Goal: Download file/media

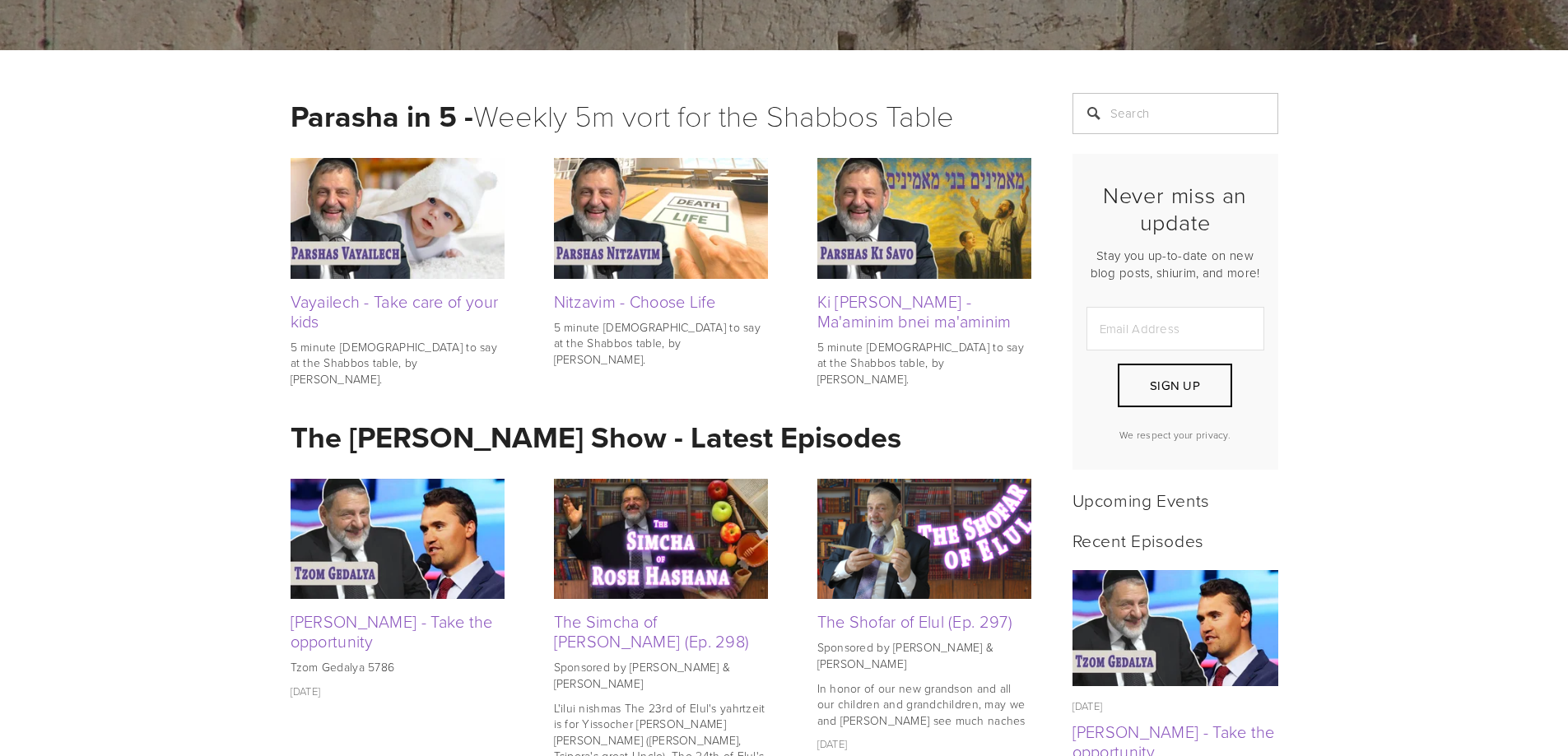
scroll to position [247, 0]
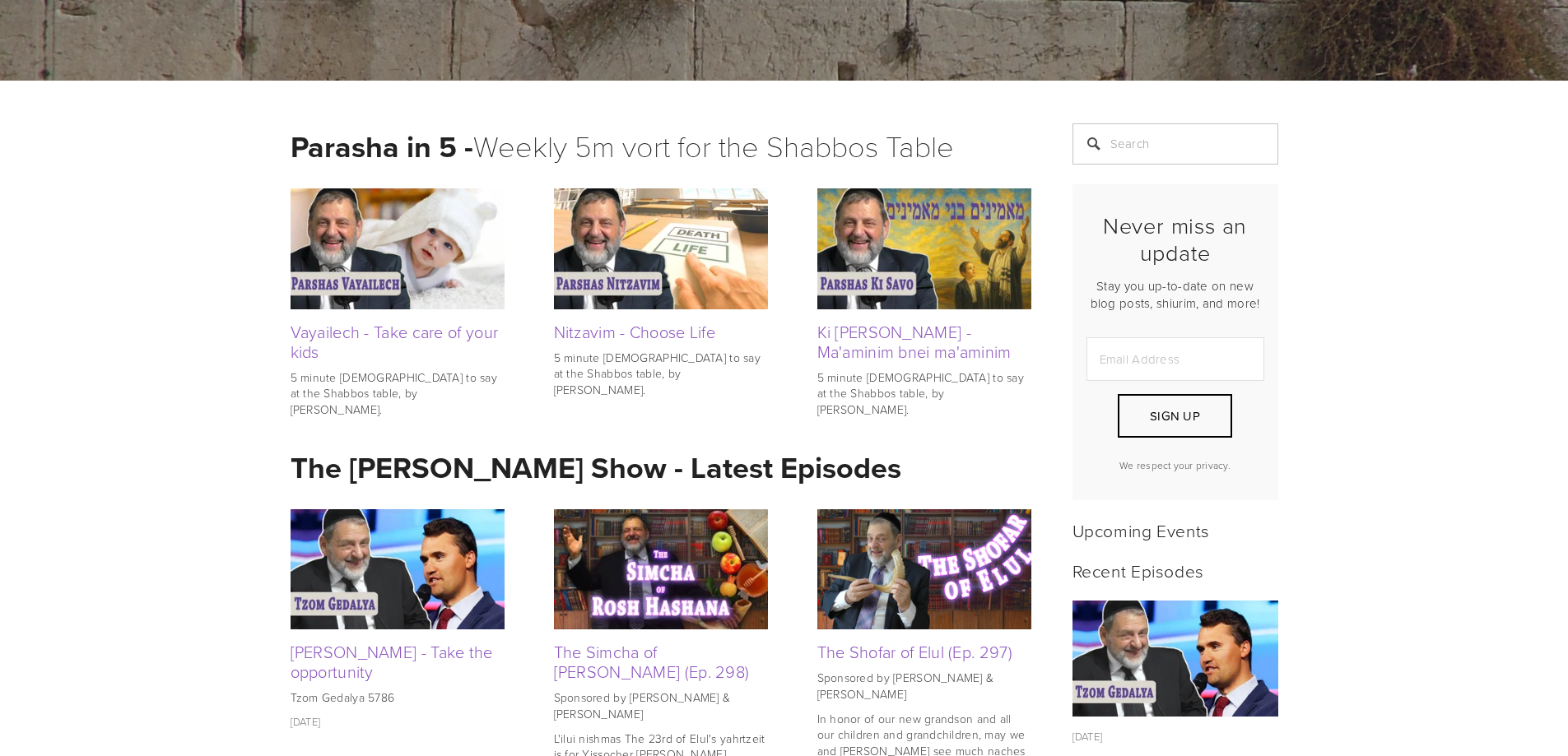
click at [467, 295] on img at bounding box center [398, 248] width 214 height 120
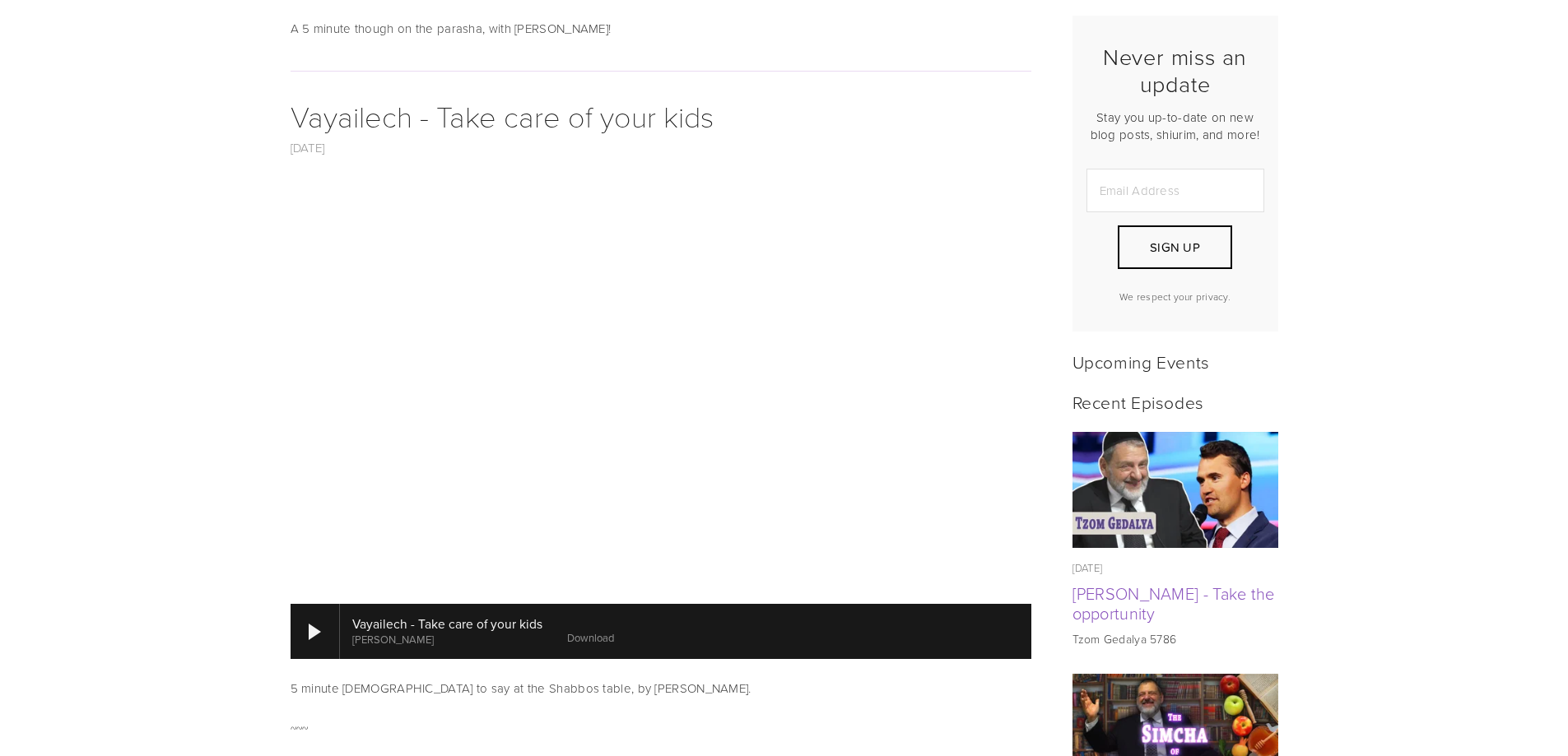
scroll to position [411, 0]
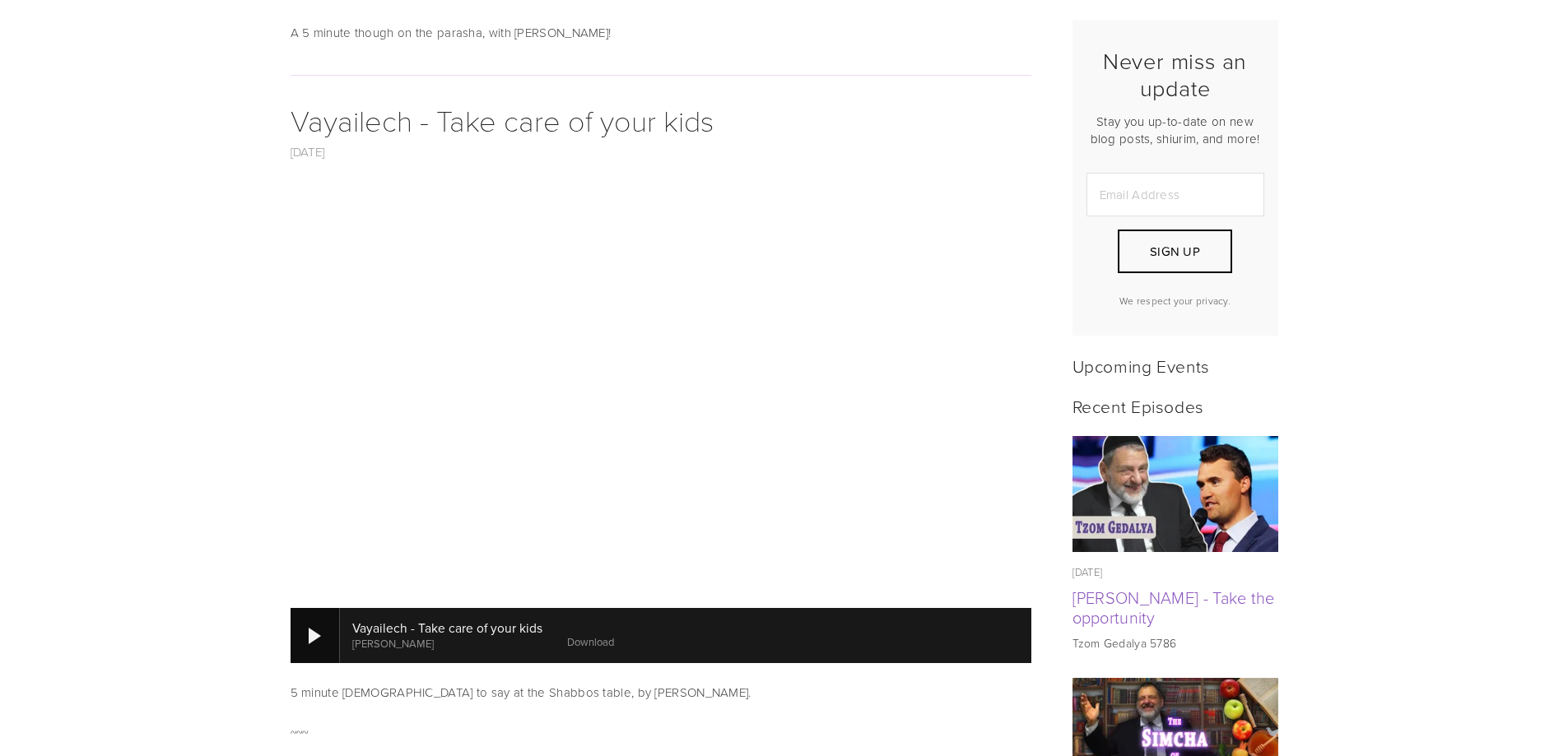
click at [308, 656] on div at bounding box center [315, 635] width 49 height 54
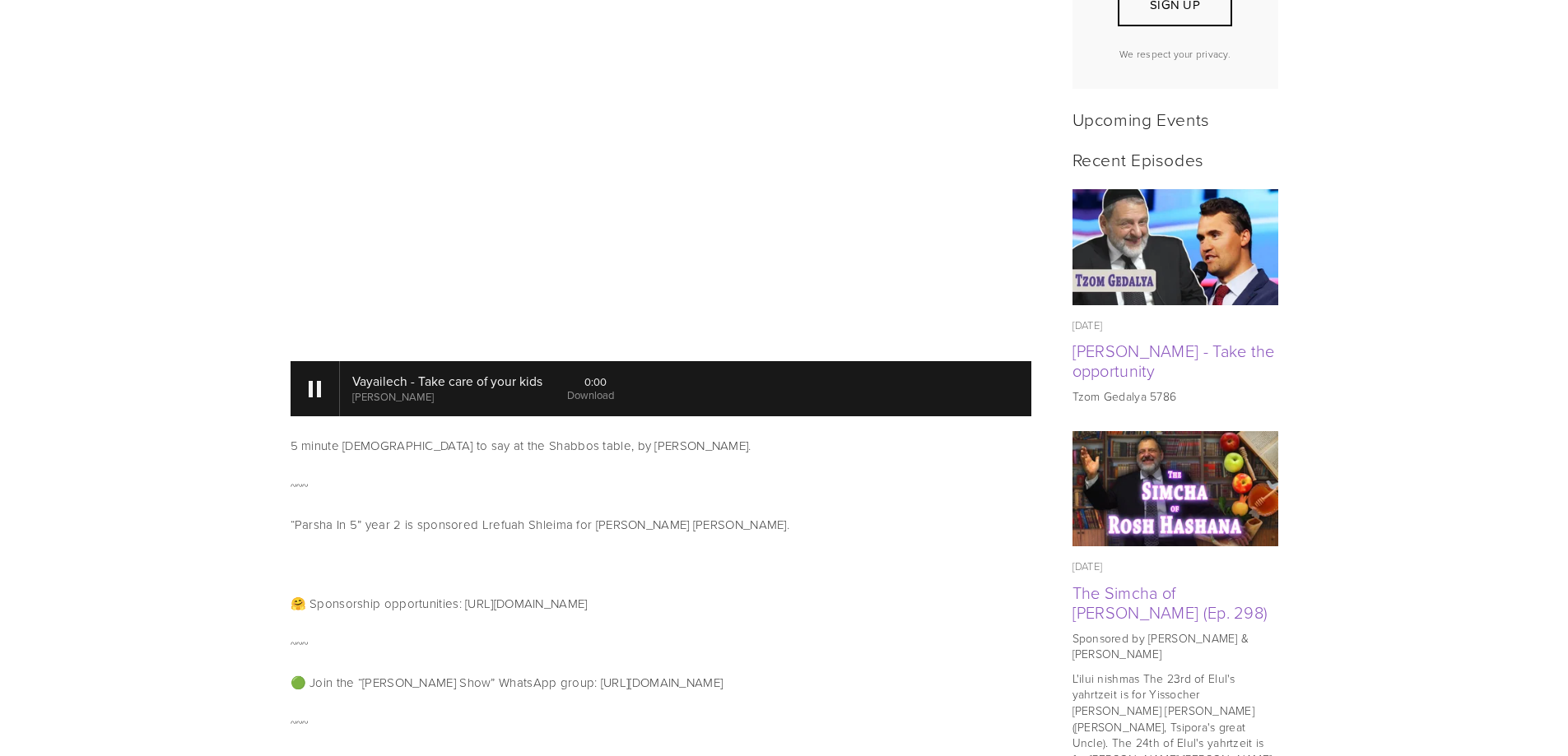
scroll to position [576, 0]
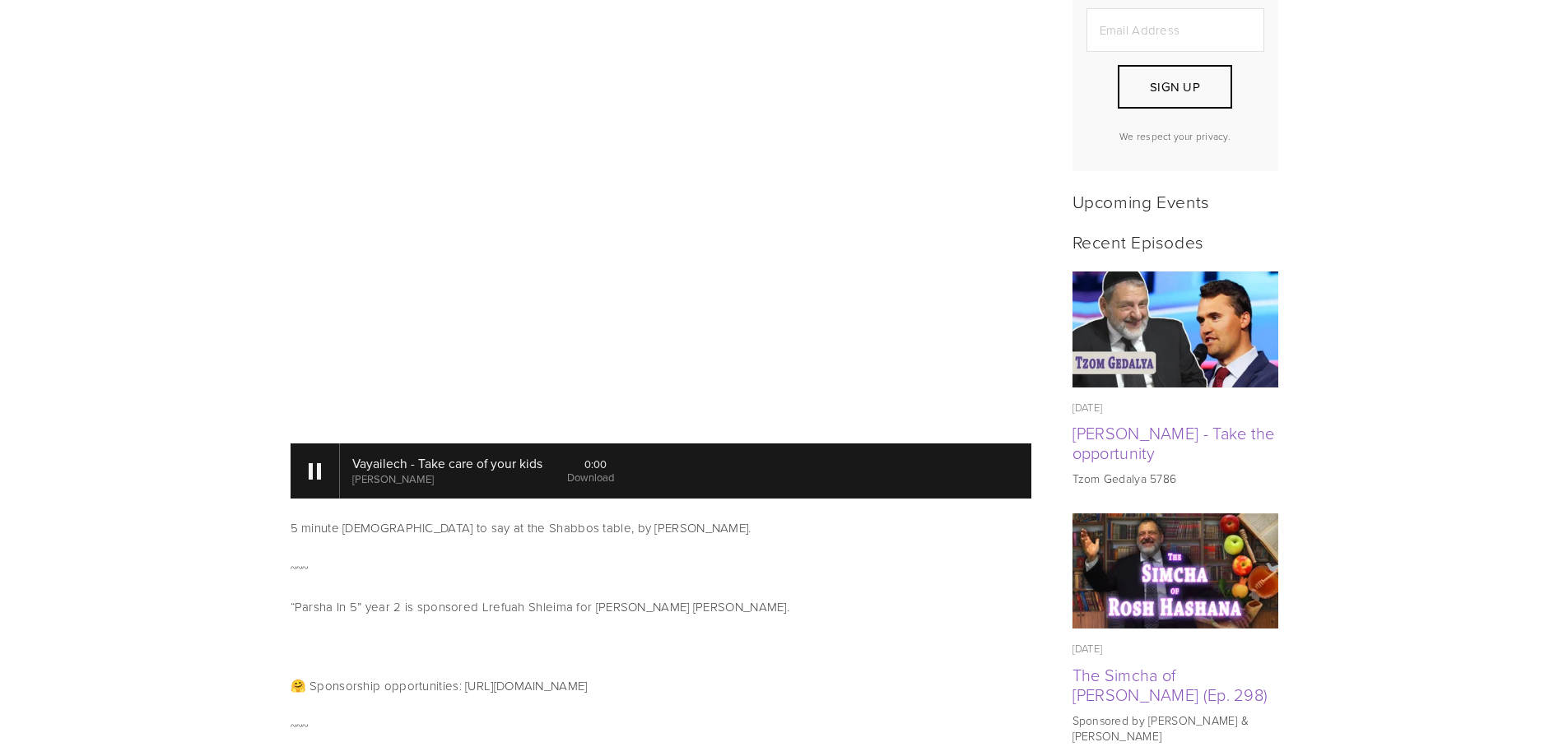
click at [594, 478] on link "Download" at bounding box center [590, 477] width 47 height 15
